Goal: Information Seeking & Learning: Learn about a topic

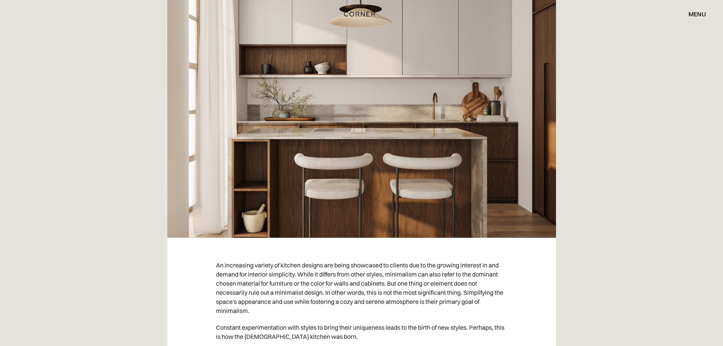
scroll to position [645, 0]
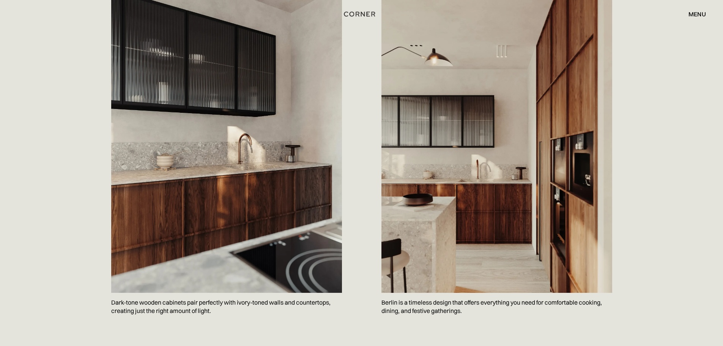
click at [390, 247] on img at bounding box center [496, 139] width 231 height 308
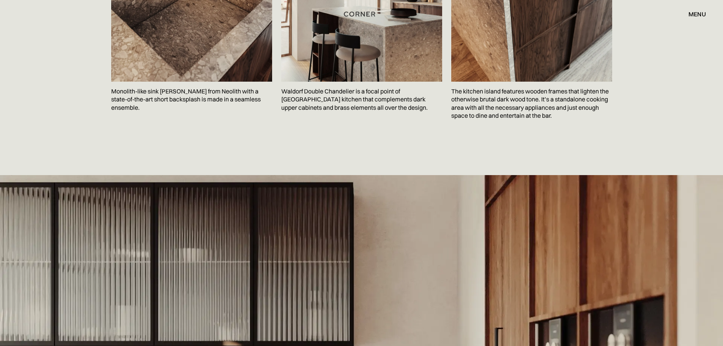
scroll to position [1290, 0]
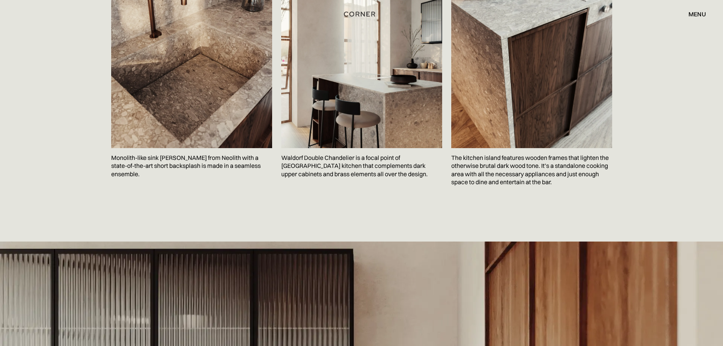
drag, startPoint x: 351, startPoint y: 111, endPoint x: 358, endPoint y: 114, distance: 8.3
click at [351, 111] on img at bounding box center [361, 40] width 161 height 214
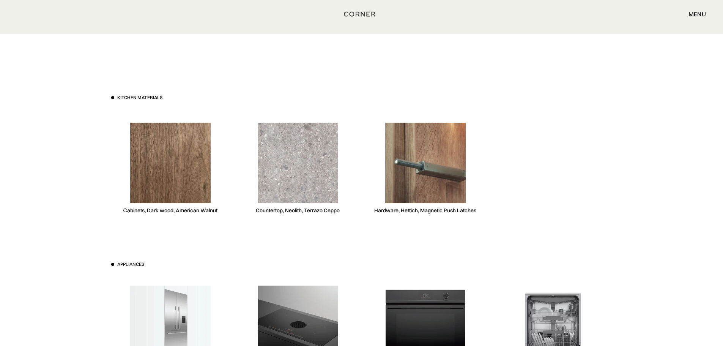
scroll to position [1896, 0]
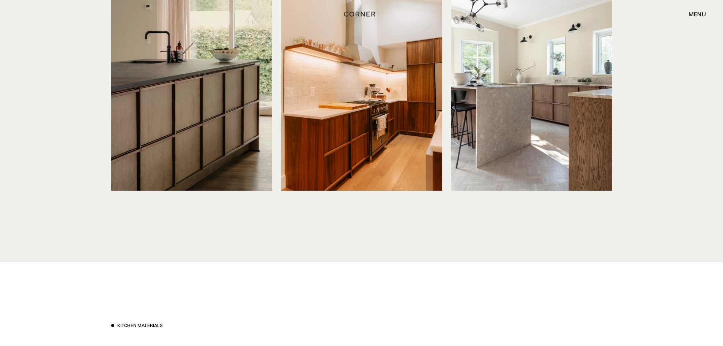
click at [473, 115] on img at bounding box center [531, 83] width 161 height 214
click at [459, 102] on img at bounding box center [531, 83] width 161 height 214
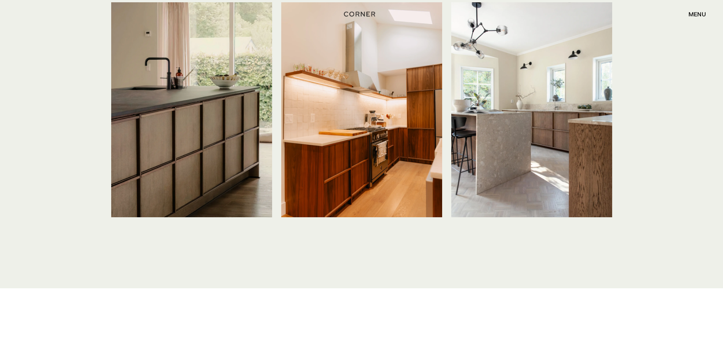
scroll to position [1858, 0]
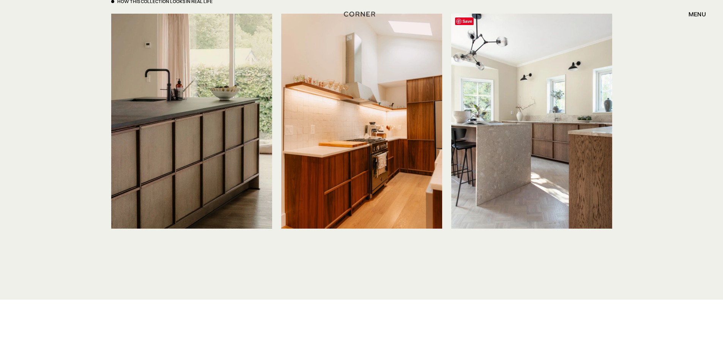
click at [573, 112] on img at bounding box center [531, 121] width 161 height 214
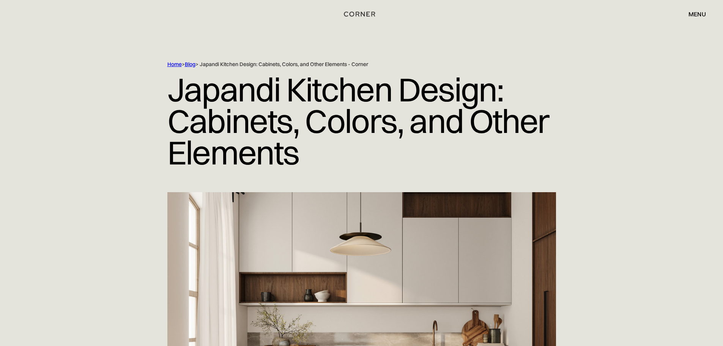
click at [697, 15] on div "menu" at bounding box center [696, 14] width 17 height 6
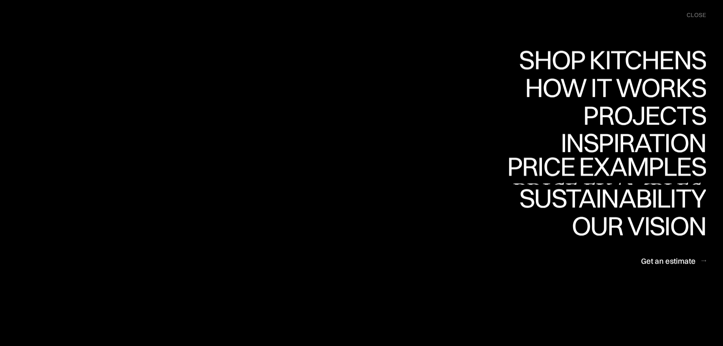
scroll to position [303, 0]
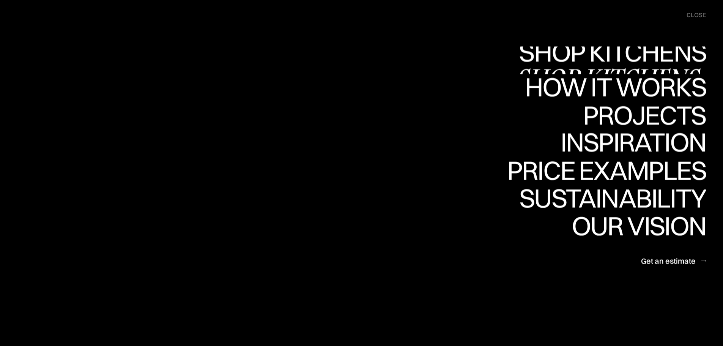
click at [597, 65] on div "Shop Kitchens" at bounding box center [610, 78] width 191 height 27
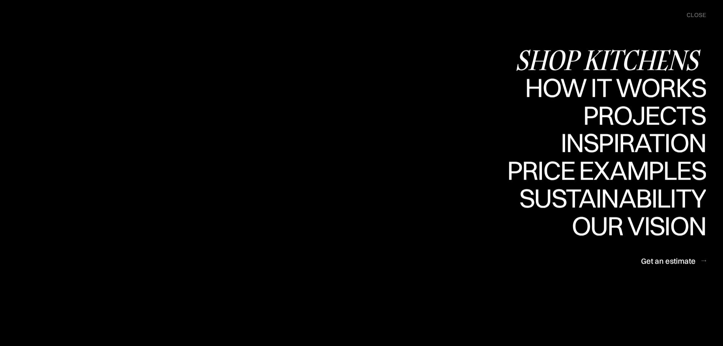
click at [597, 65] on div "Shop Kitchens" at bounding box center [610, 59] width 191 height 27
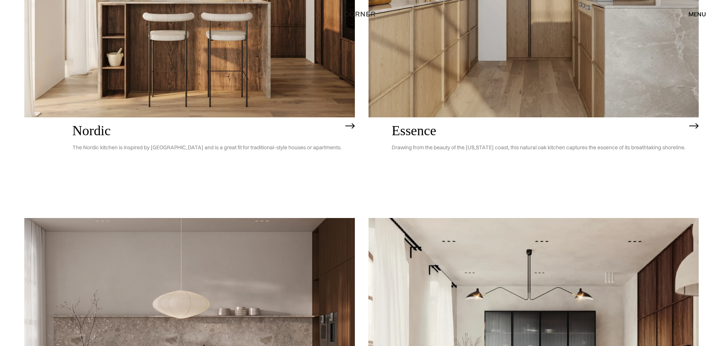
scroll to position [493, 0]
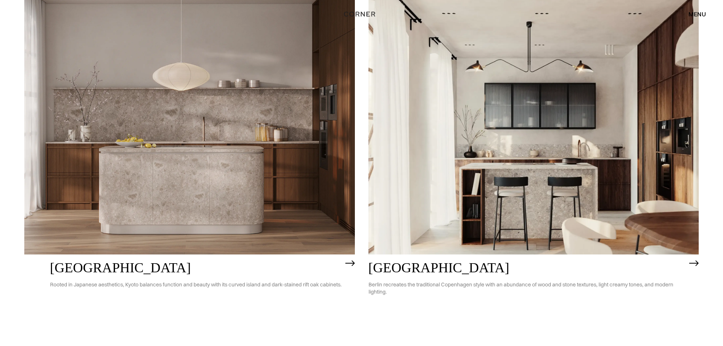
click at [517, 195] on img at bounding box center [533, 122] width 330 height 264
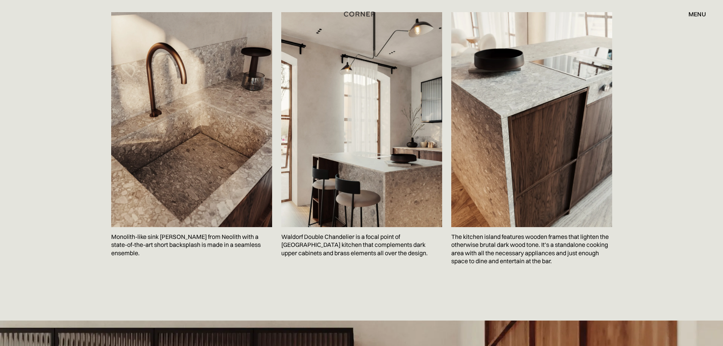
scroll to position [1214, 0]
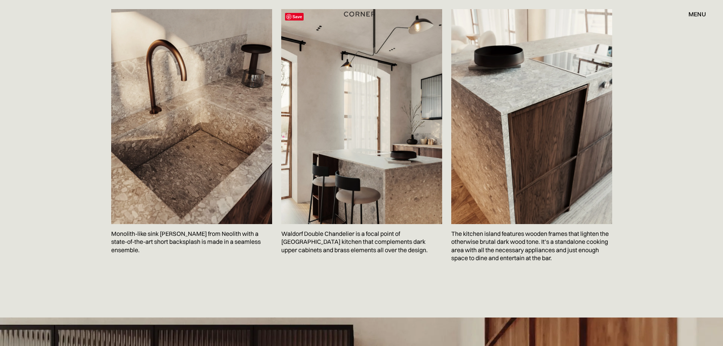
click at [348, 188] on img at bounding box center [361, 116] width 161 height 214
click at [364, 204] on img at bounding box center [361, 116] width 161 height 214
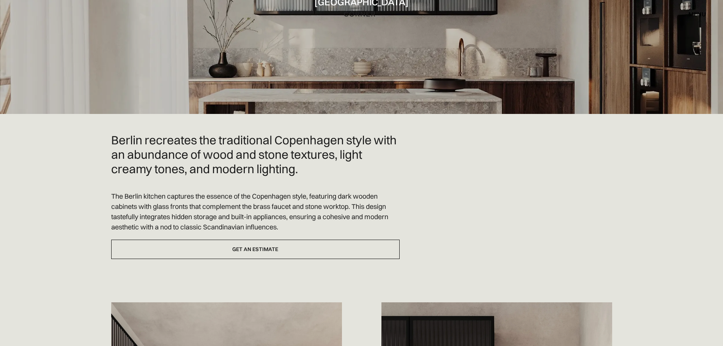
scroll to position [0, 0]
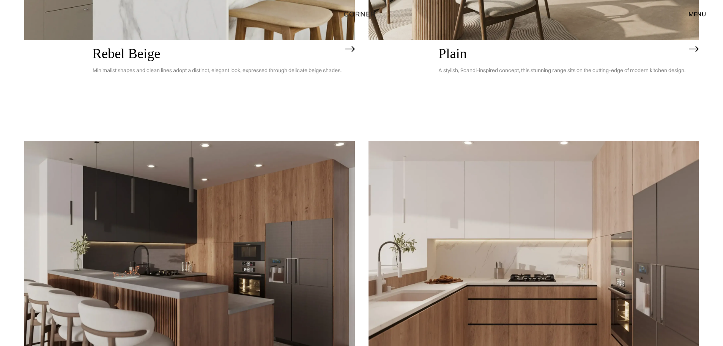
scroll to position [1929, 0]
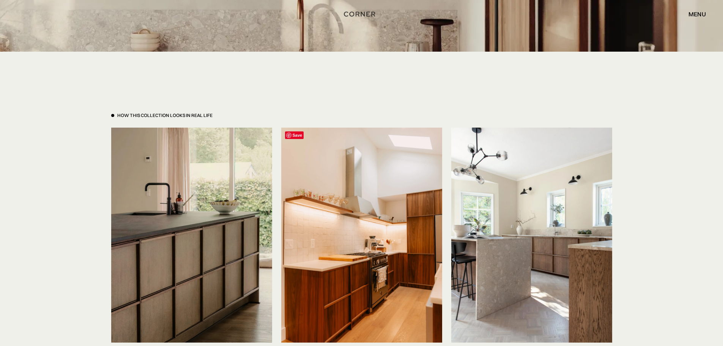
scroll to position [1821, 0]
